Goal: Check status

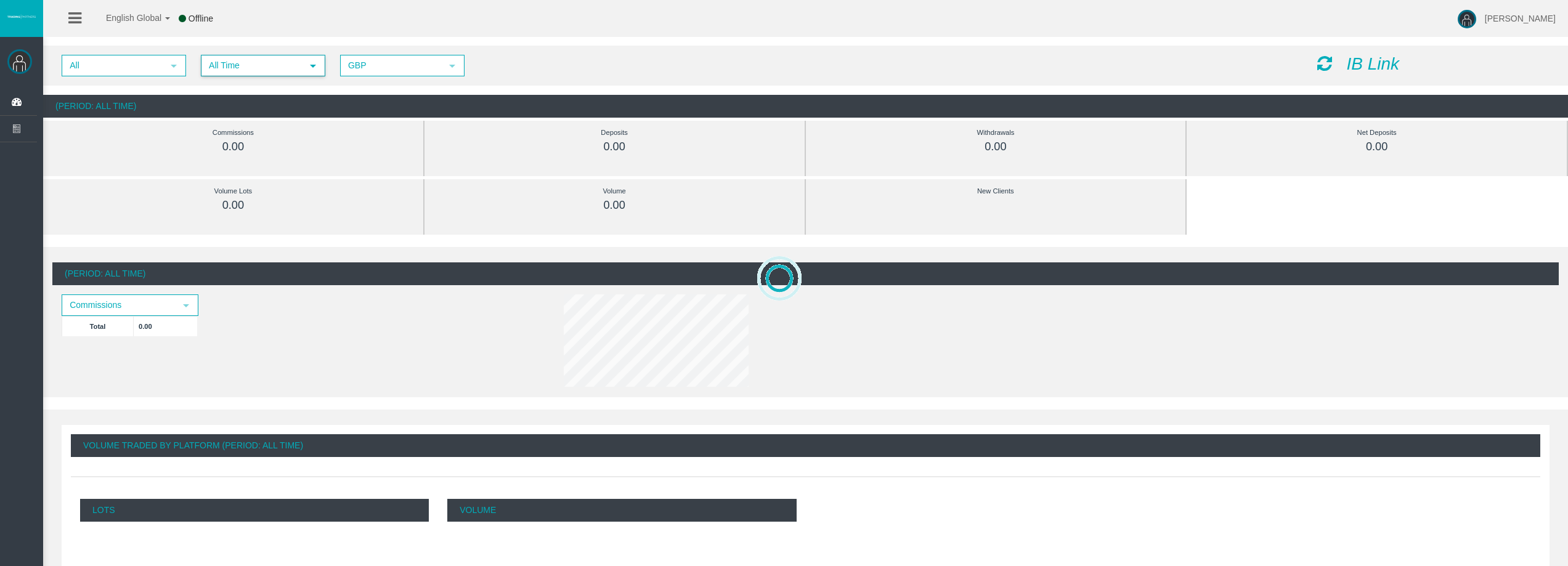
click at [242, 72] on span "All Time" at bounding box center [252, 65] width 99 height 19
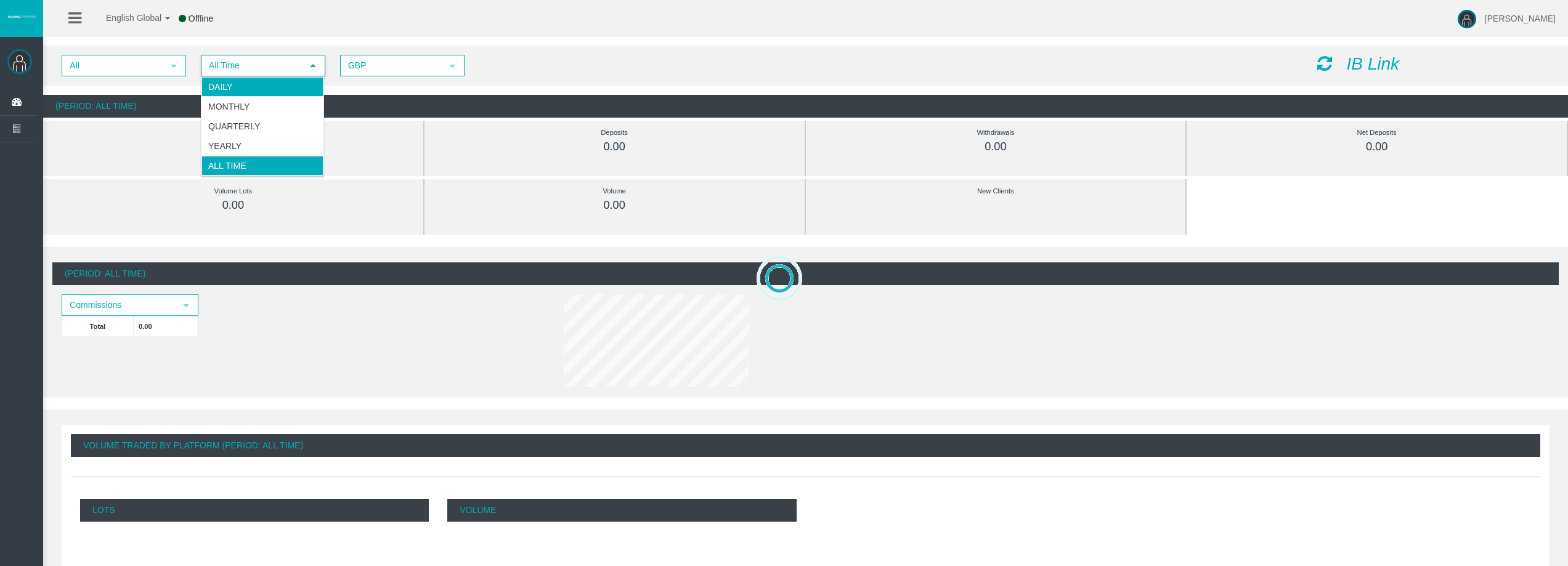
click at [243, 90] on li "Daily" at bounding box center [262, 87] width 122 height 20
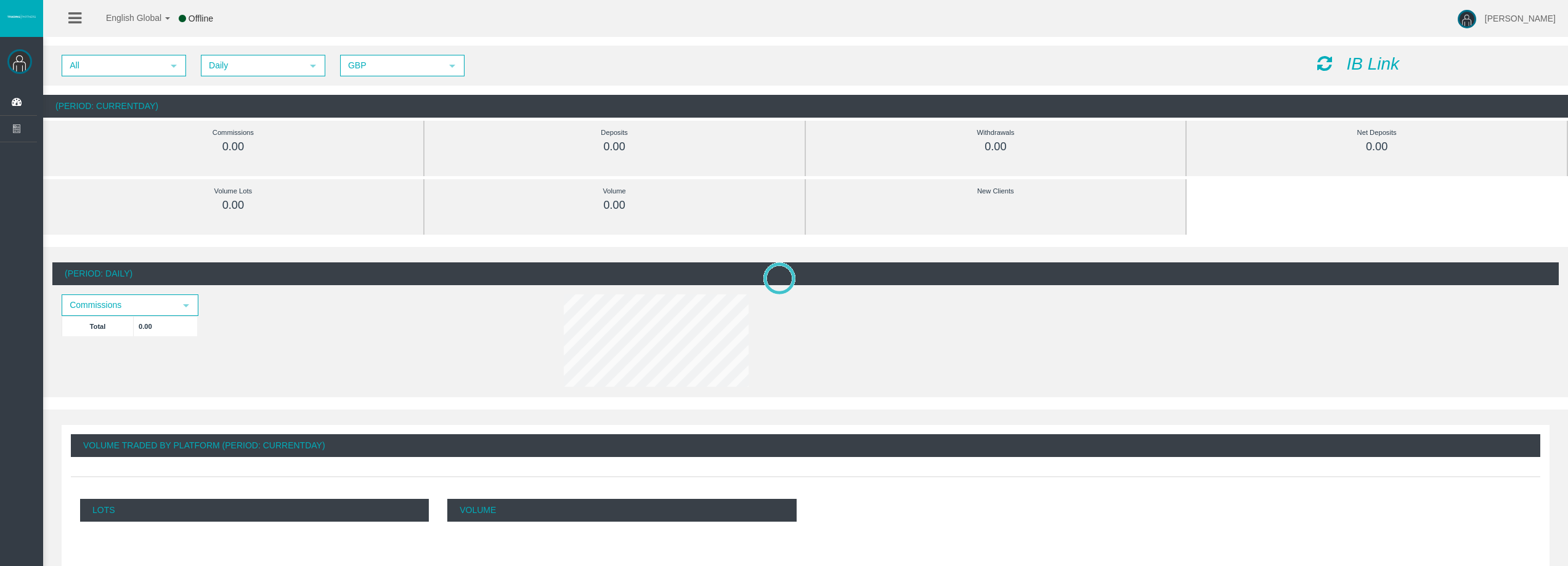
click at [1328, 63] on icon at bounding box center [1325, 64] width 15 height 18
click at [1323, 63] on icon at bounding box center [1325, 64] width 15 height 18
click at [1338, 63] on div "IB Link" at bounding box center [1433, 64] width 252 height 19
